Goal: Information Seeking & Learning: Get advice/opinions

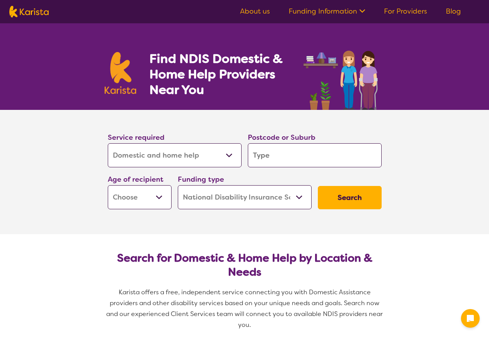
select select "Domestic and home help"
select select "NDIS"
select select "Domestic and home help"
select select "NDIS"
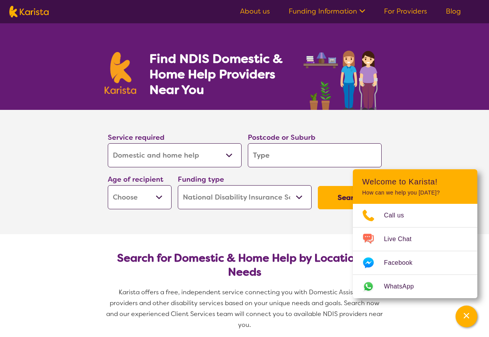
click at [225, 160] on select "Allied Health Assistant Assessment ([MEDICAL_DATA] or [MEDICAL_DATA]) Behaviour…" at bounding box center [175, 155] width 134 height 24
click at [256, 159] on input "search" at bounding box center [315, 155] width 134 height 24
type input "3"
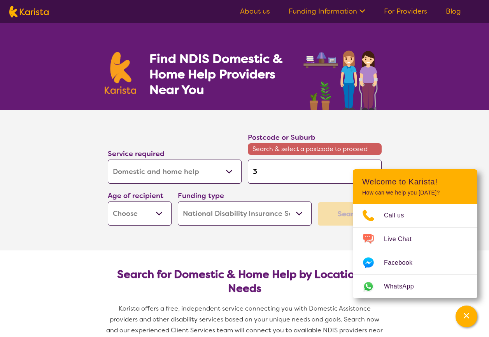
type input "37"
type input "375"
type input "3750"
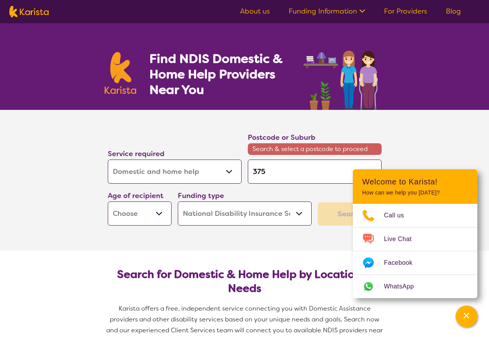
type input "3750"
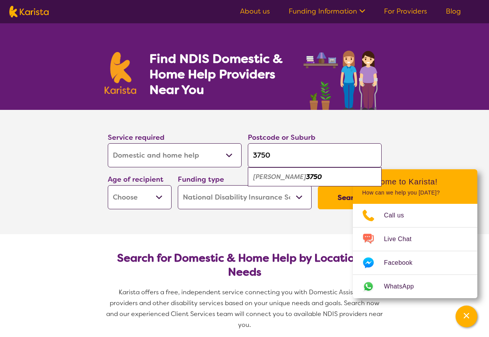
type input "3750"
click at [306, 176] on em "3750" at bounding box center [314, 177] width 16 height 8
click at [159, 196] on select "Early Childhood - 0 to 9 Child - 10 to 11 Adolescent - 12 to 17 Adult - 18 to 6…" at bounding box center [140, 197] width 64 height 24
select select "AD"
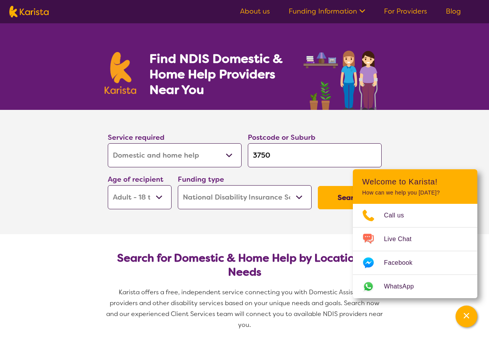
click at [108, 185] on select "Early Childhood - 0 to 9 Child - 10 to 11 Adolescent - 12 to 17 Adult - 18 to 6…" at bounding box center [140, 197] width 64 height 24
select select "AD"
click at [226, 201] on select "Home Care Package (HCP) National Disability Insurance Scheme (NDIS) I don't know" at bounding box center [245, 197] width 134 height 24
click at [227, 201] on select "Home Care Package (HCP) National Disability Insurance Scheme (NDIS) I don't know" at bounding box center [245, 197] width 134 height 24
click at [338, 188] on button "Search" at bounding box center [350, 197] width 64 height 23
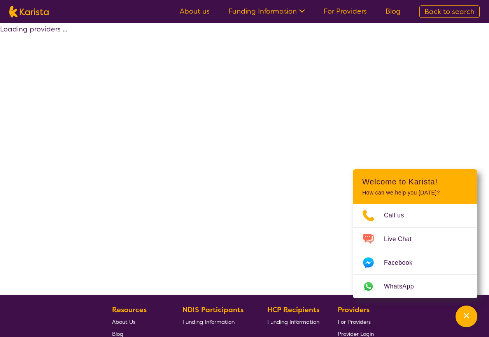
select select "by_score"
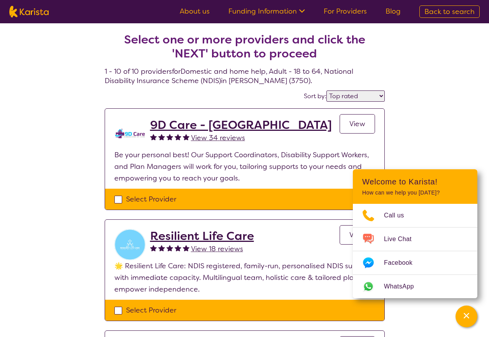
click at [210, 124] on h2 "9D Care - [GEOGRAPHIC_DATA]" at bounding box center [241, 125] width 182 height 14
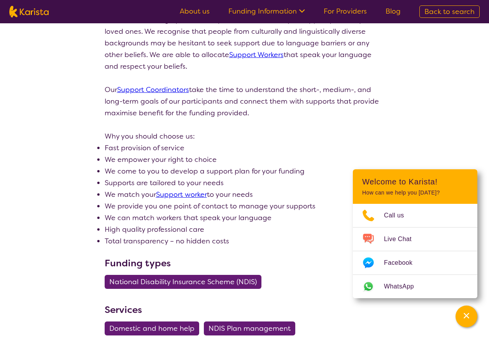
scroll to position [233, 0]
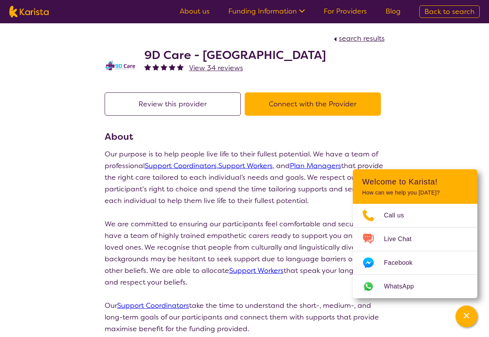
select select "by_score"
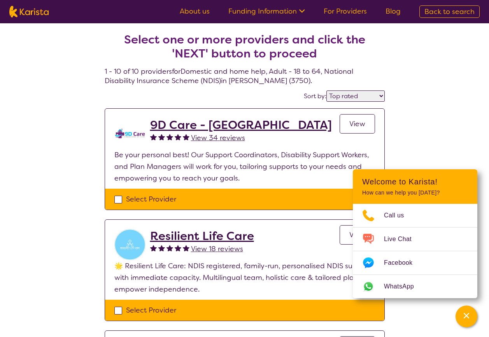
select select "Domestic and home help"
select select "AD"
select select "NDIS"
select select "Domestic and home help"
select select "AD"
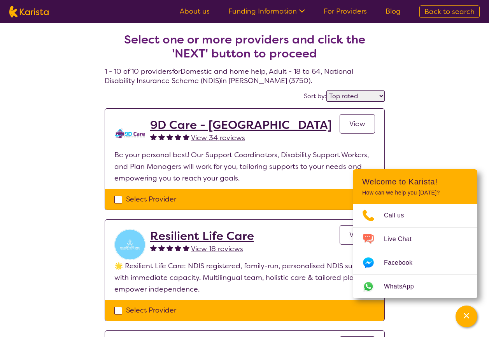
select select "NDIS"
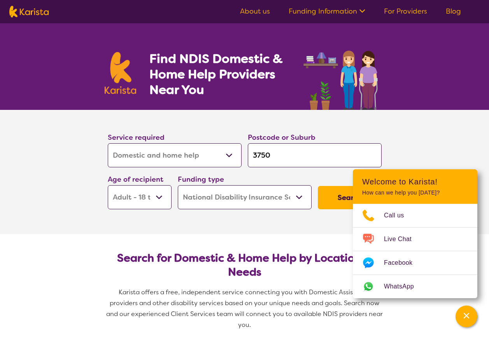
click at [172, 157] on select "Allied Health Assistant Assessment ([MEDICAL_DATA] or [MEDICAL_DATA]) Behaviour…" at bounding box center [175, 155] width 134 height 24
drag, startPoint x: 60, startPoint y: 204, endPoint x: 67, endPoint y: 204, distance: 7.0
click at [61, 204] on section "Service required Allied Health Assistant Assessment ([MEDICAL_DATA] or [MEDICAL…" at bounding box center [244, 172] width 489 height 124
click at [337, 200] on button "Search" at bounding box center [350, 197] width 64 height 23
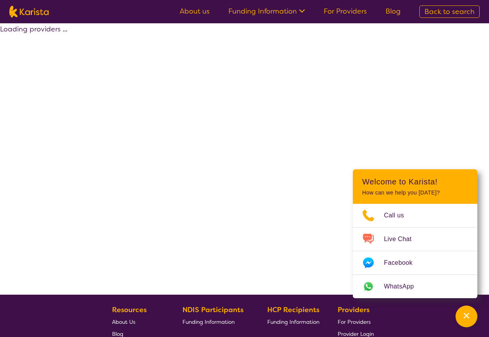
select select "by_score"
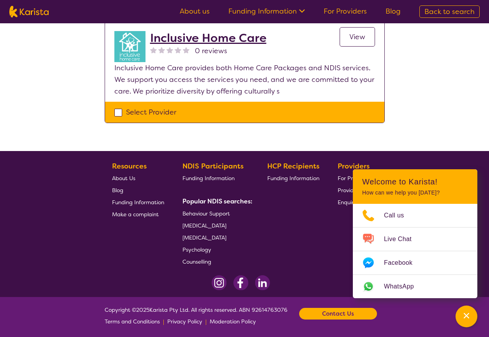
scroll to position [1090, 0]
